Goal: Task Accomplishment & Management: Manage account settings

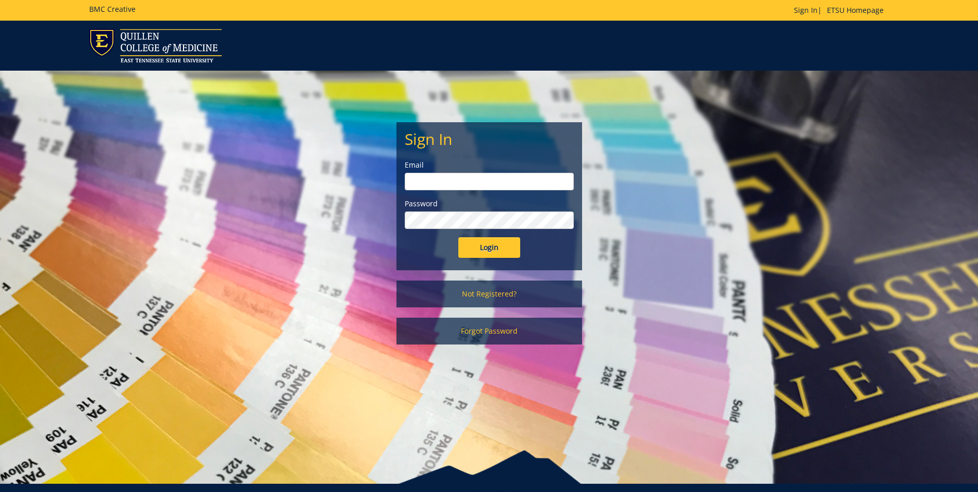
click at [458, 178] on input "email" at bounding box center [489, 182] width 169 height 18
type input "Maupincd@etsu.edu"
click at [458, 237] on input "Login" at bounding box center [489, 247] width 62 height 21
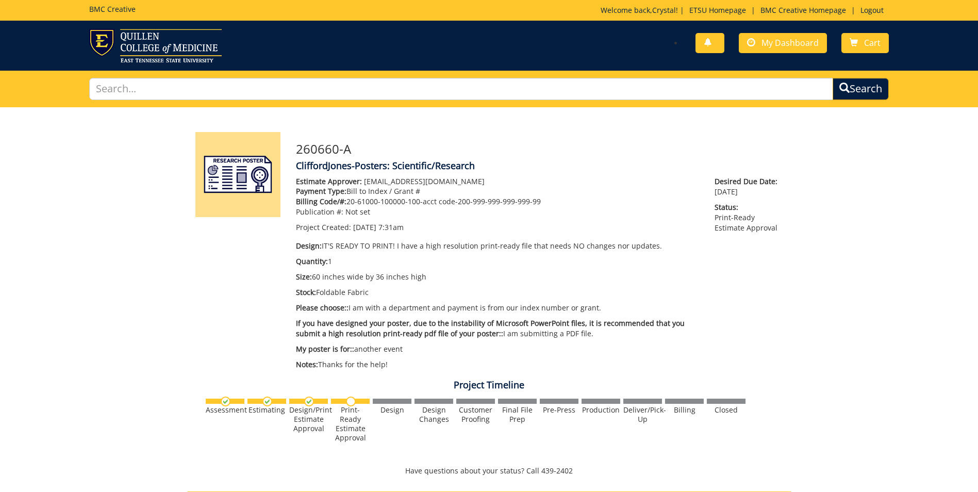
scroll to position [206, 0]
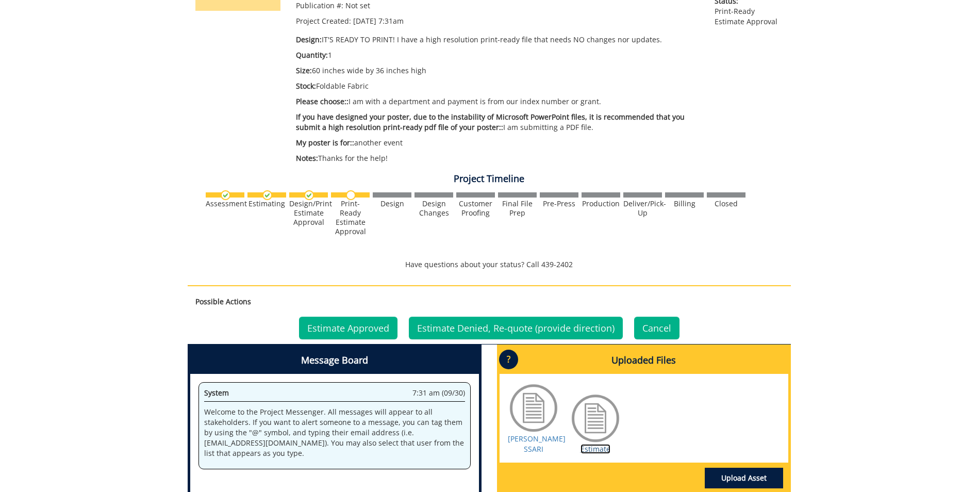
click at [595, 449] on link "Estimate" at bounding box center [596, 449] width 30 height 10
click at [583, 447] on link "Estimate" at bounding box center [596, 449] width 30 height 10
click at [536, 439] on link "Clifford Jones SSARI" at bounding box center [537, 444] width 58 height 20
click at [316, 322] on link "Estimate Approved" at bounding box center [348, 328] width 98 height 23
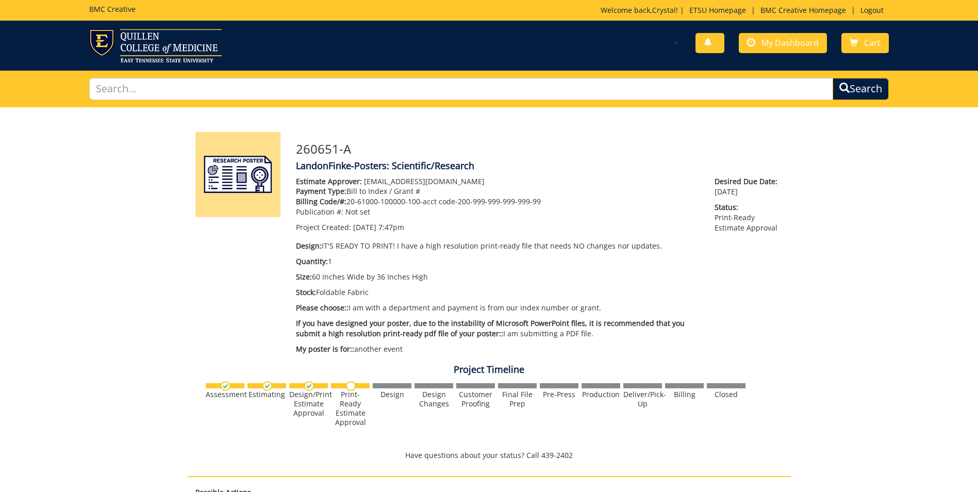
scroll to position [206, 0]
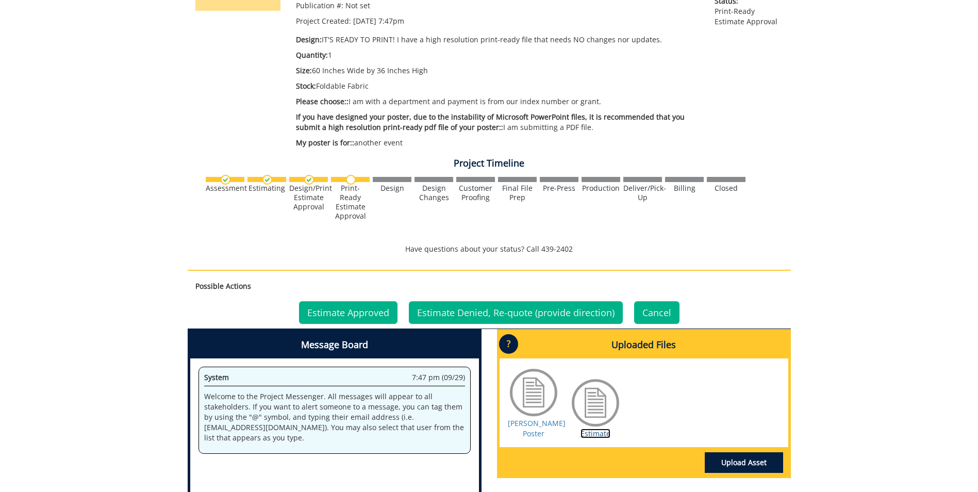
click at [586, 428] on link "Estimate" at bounding box center [596, 433] width 30 height 10
click at [522, 422] on link "[PERSON_NAME] Poster" at bounding box center [537, 428] width 58 height 20
click at [370, 307] on link "Estimate Approved" at bounding box center [348, 312] width 98 height 23
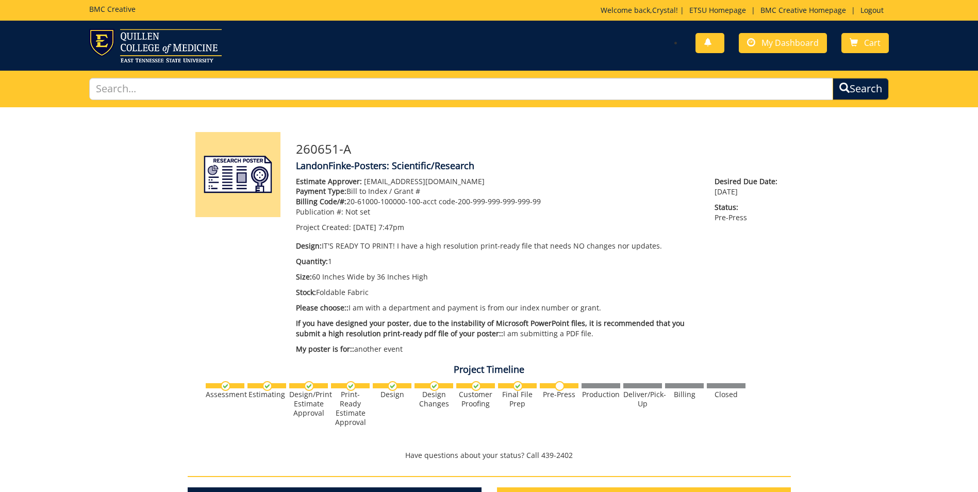
click at [104, 120] on div "260651-A LandonFinke-Posters: Scientific/Research Estimate Approver: [EMAIL_ADD…" at bounding box center [489, 424] width 978 height 635
